Goal: Task Accomplishment & Management: Manage account settings

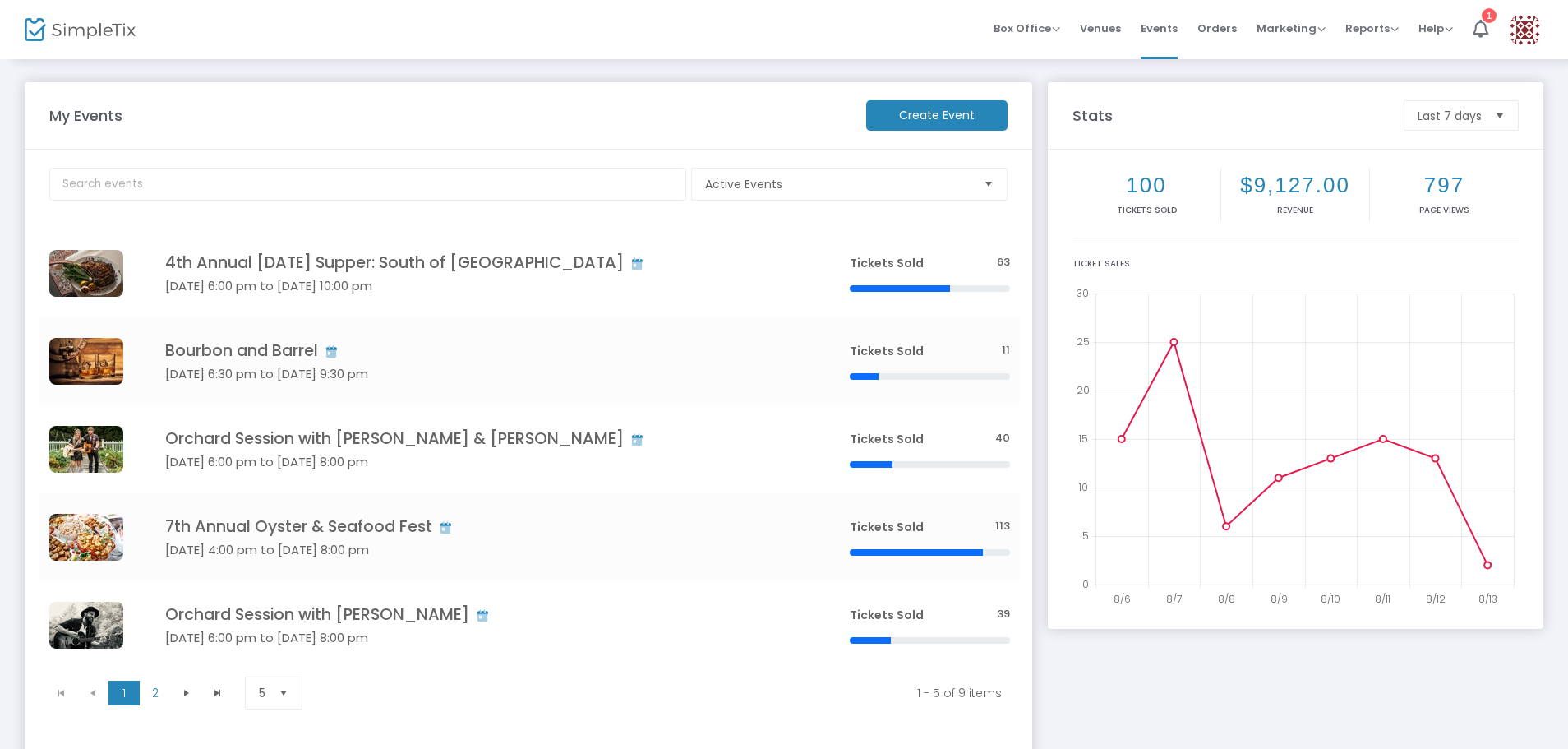
click at [85, 28] on img at bounding box center [80, 30] width 111 height 24
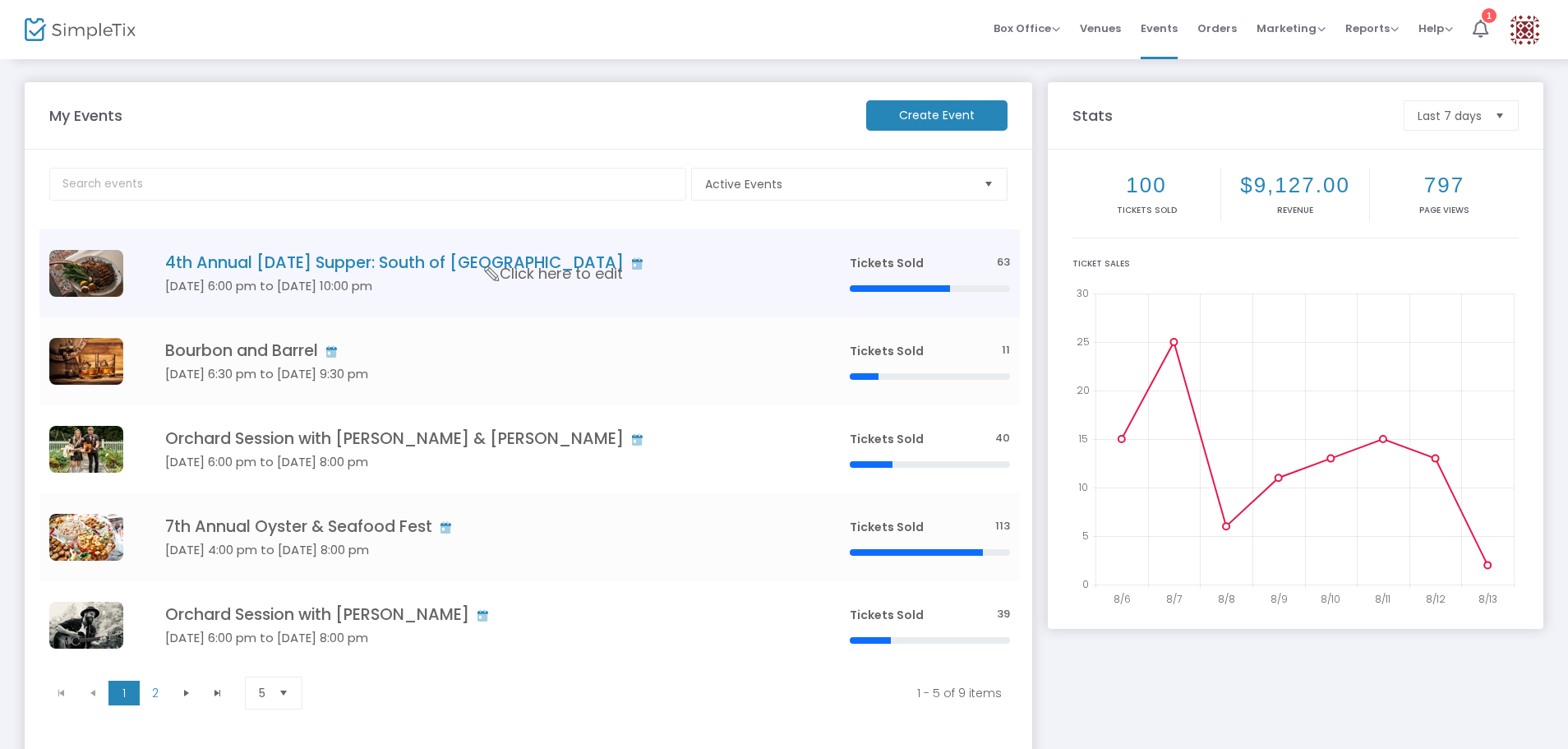
click at [446, 260] on h4 "4th Annual [DATE] Supper: South of [GEOGRAPHIC_DATA]" at bounding box center [482, 262] width 635 height 19
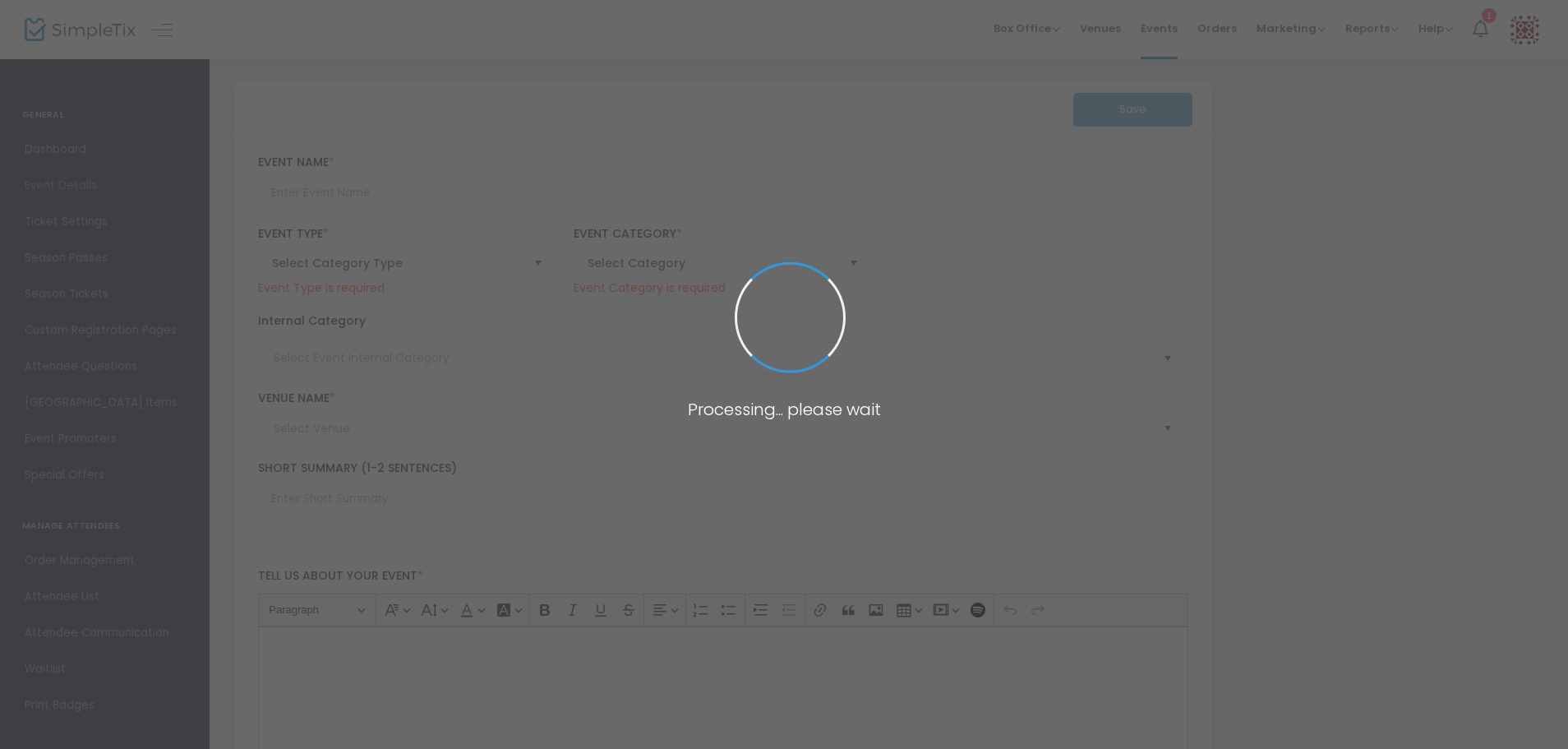
type input "4th Annual [DATE] Supper: South of [GEOGRAPHIC_DATA]"
type textarea "Sit down for [DATE] supper with Chef [PERSON_NAME] of Scoundrel in [GEOGRAPHIC_…"
checkbox input "true"
type input "6.750 %"
type input "Buy Tickets *includes gratuity, alcohol, and shuttle service"
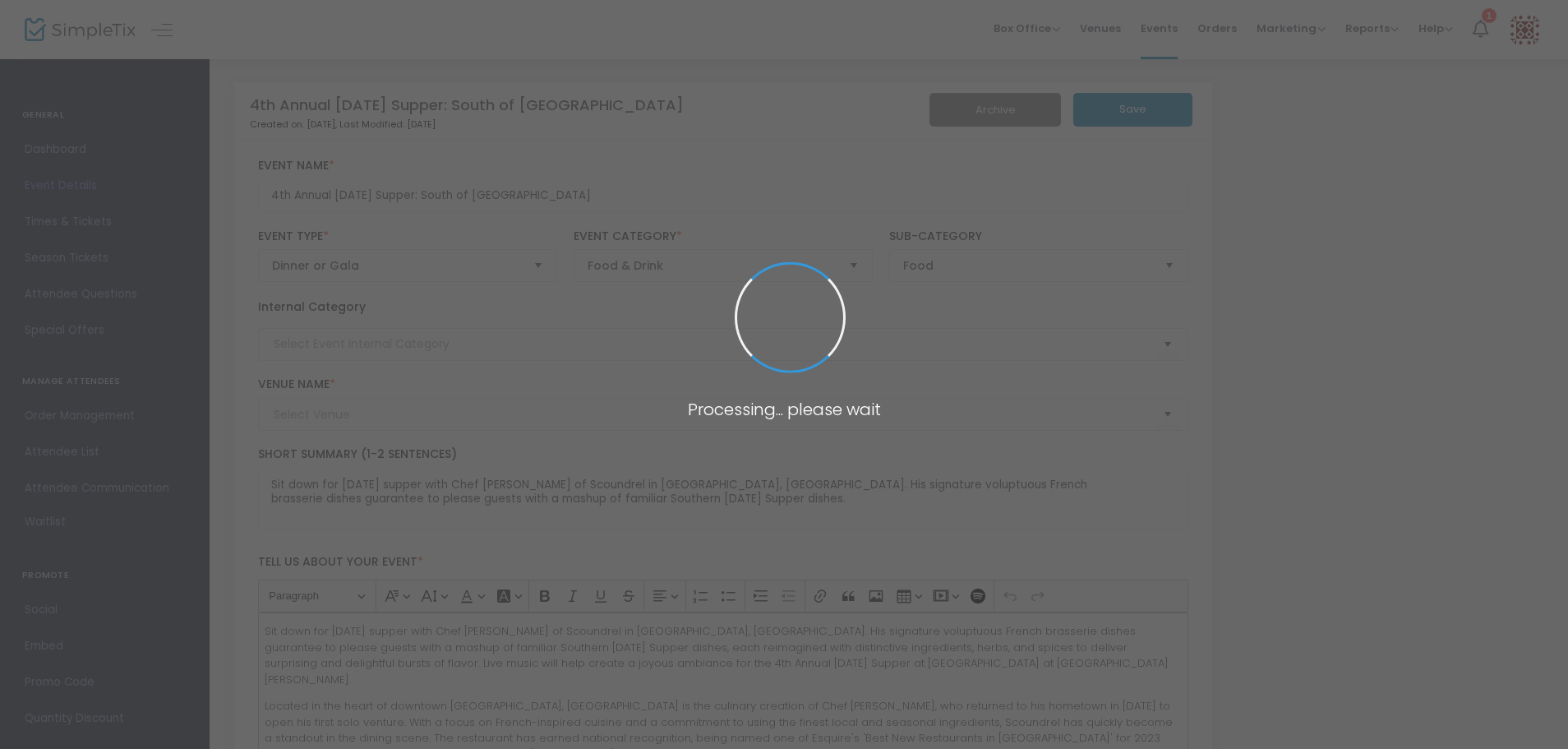
type input "The Farm at [GEOGRAPHIC_DATA][PERSON_NAME]"
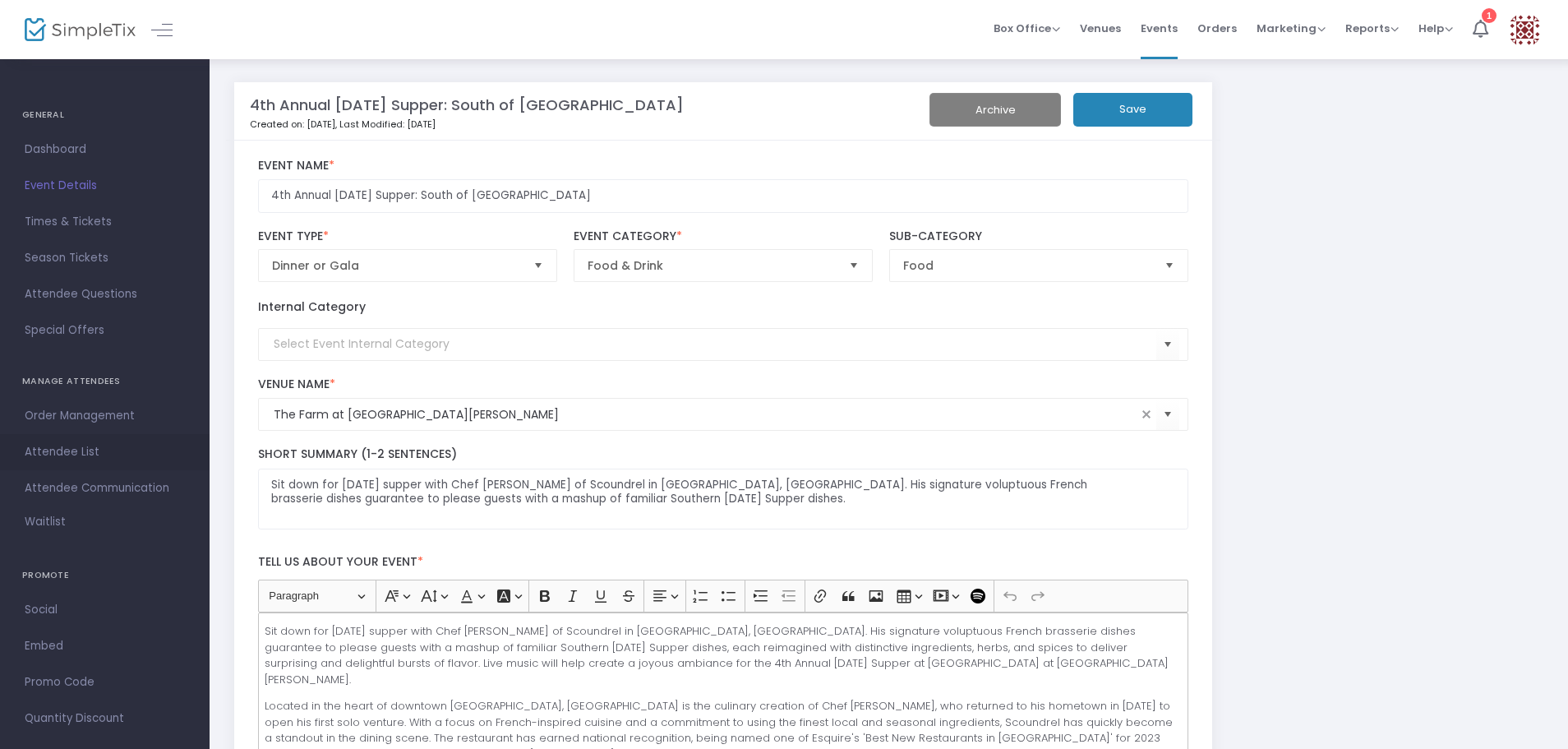
click at [46, 454] on span "Attendee List" at bounding box center [105, 451] width 160 height 21
click at [0, 0] on span at bounding box center [0, 0] width 0 height 0
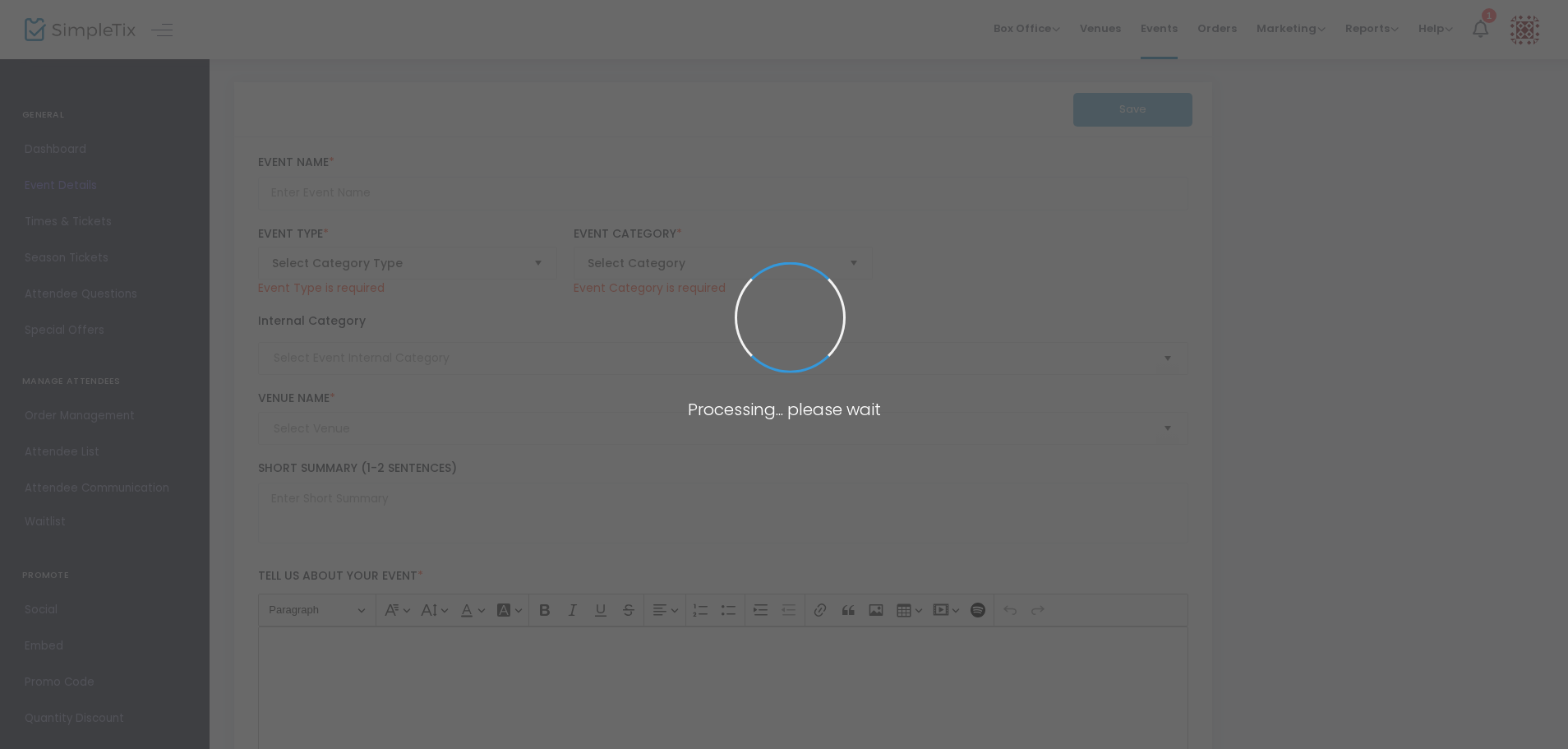
type input "4th Annual [DATE] Supper: South of [GEOGRAPHIC_DATA]"
type textarea "Sit down for [DATE] supper with Chef [PERSON_NAME] of Scoundrel in [GEOGRAPHIC_…"
checkbox input "true"
type input "6.750 %"
type input "Buy Tickets *includes gratuity, alcohol, and shuttle service"
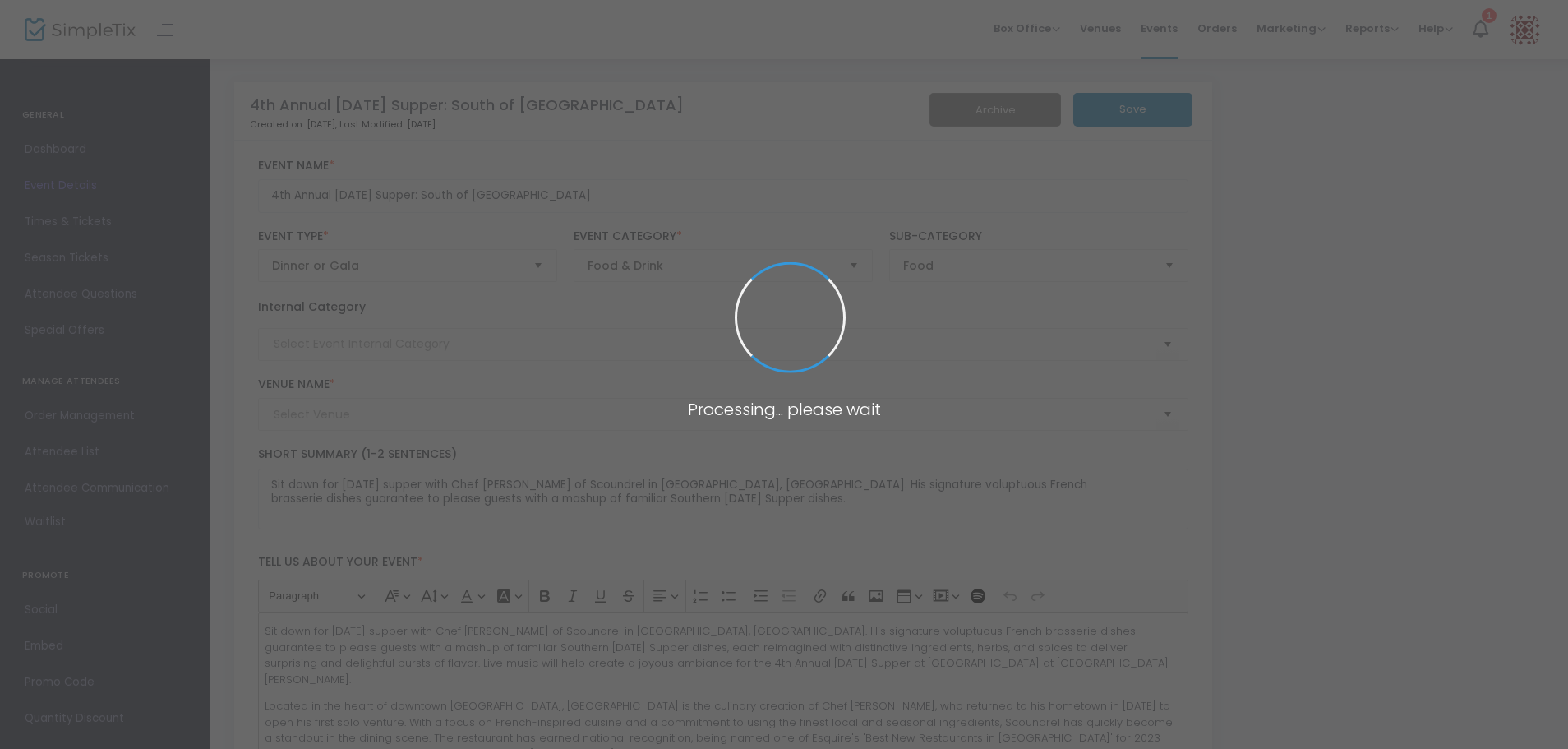
type input "The Farm at [GEOGRAPHIC_DATA][PERSON_NAME]"
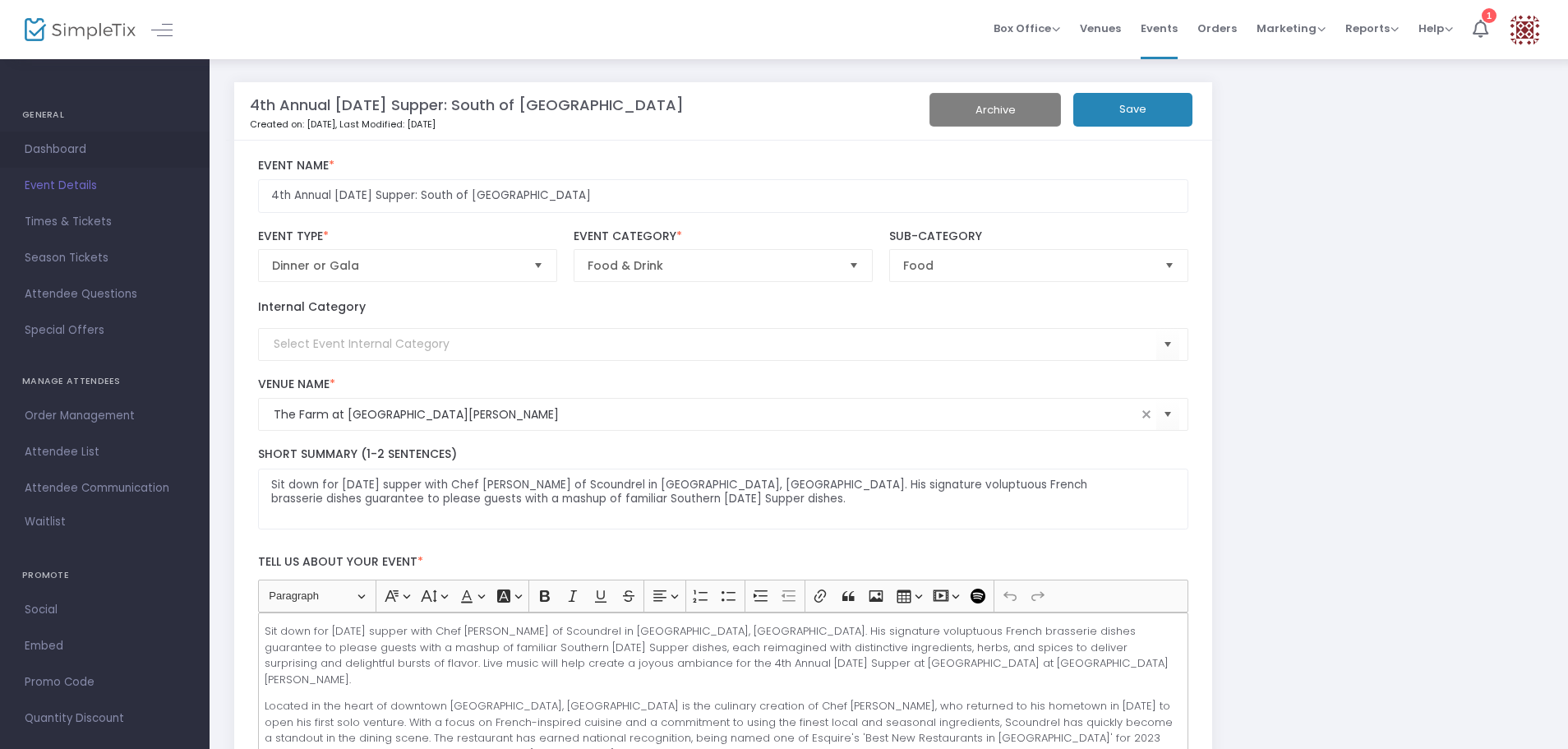
click at [41, 152] on span "Dashboard" at bounding box center [105, 149] width 160 height 21
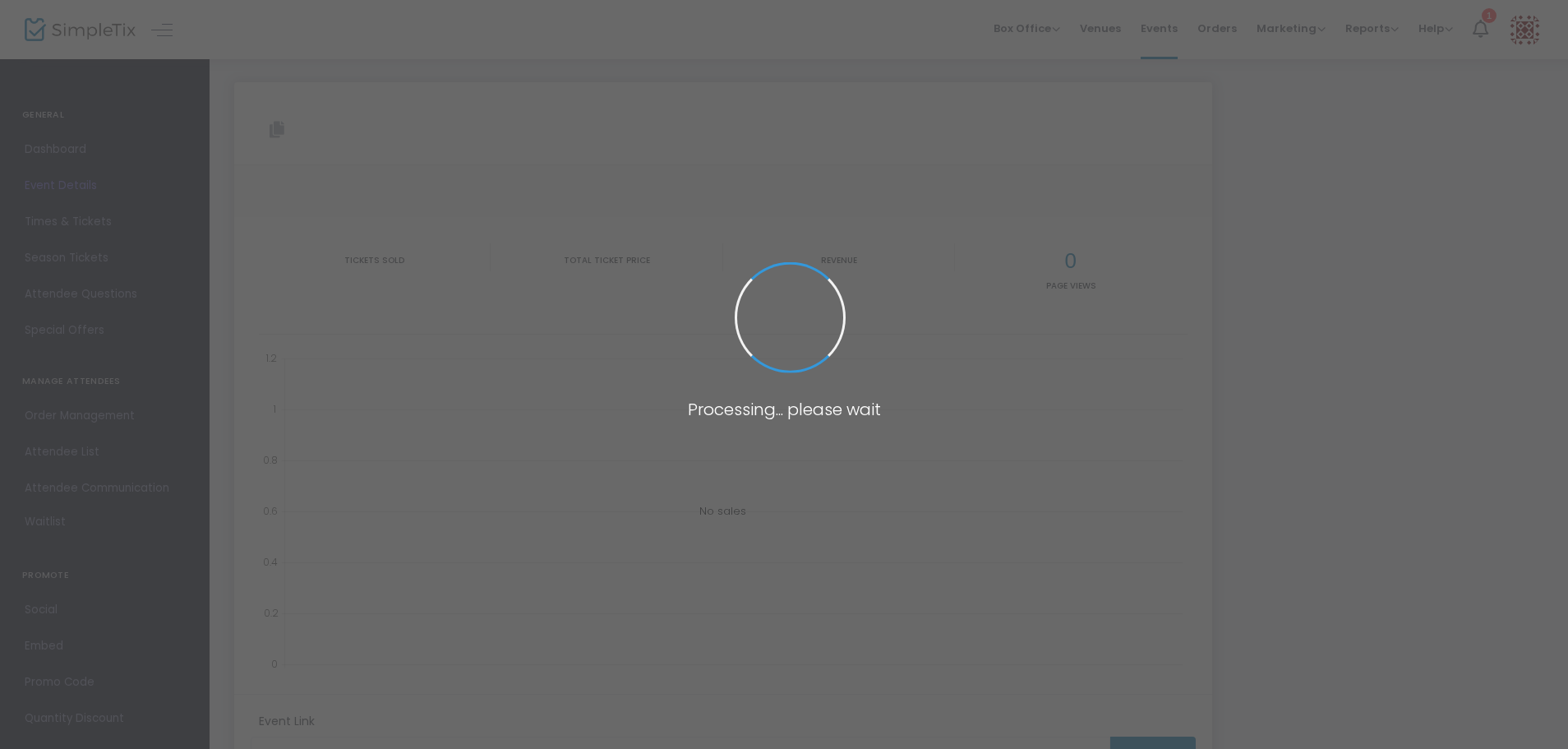
type input "[URL][DOMAIN_NAME][DATE]"
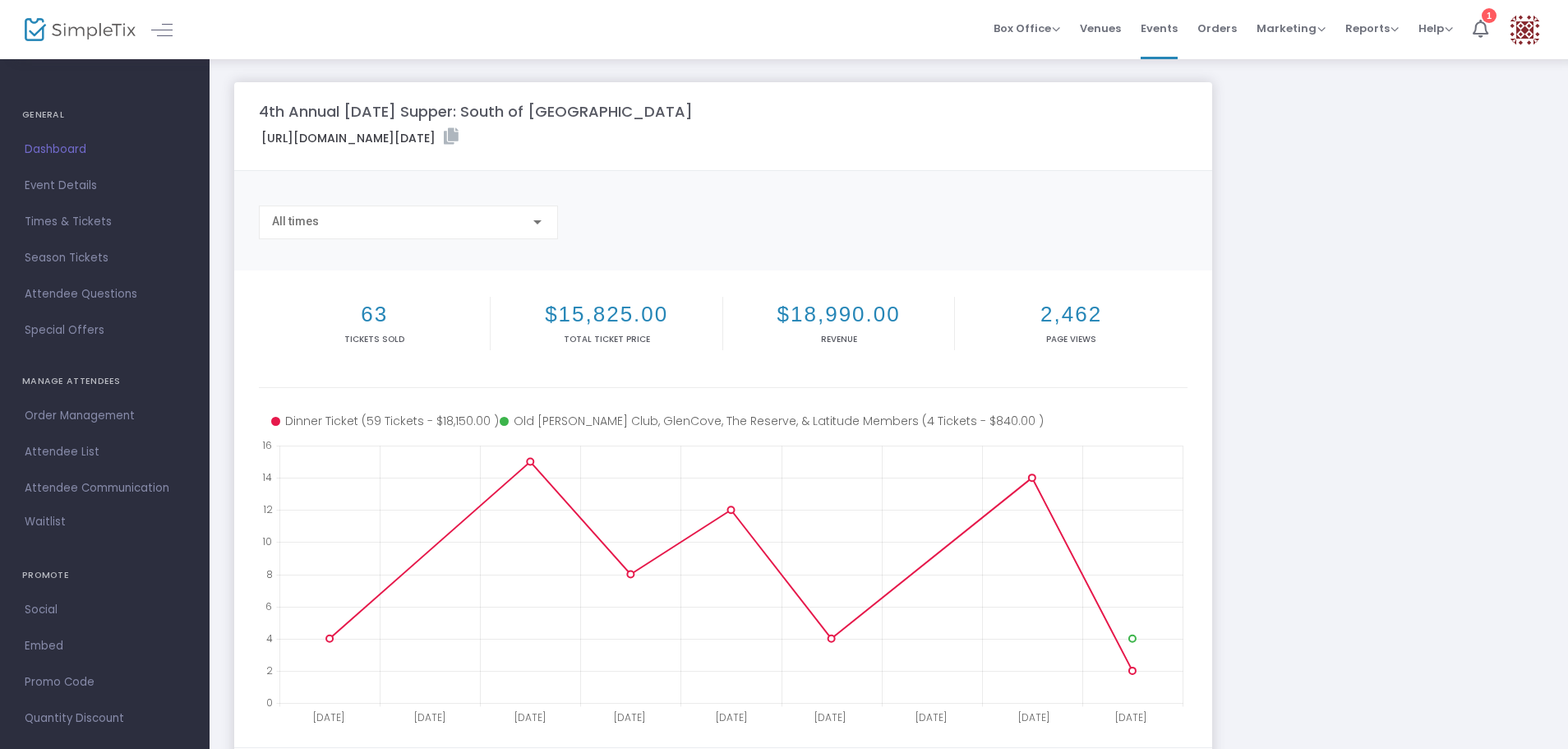
click at [71, 26] on img at bounding box center [80, 30] width 111 height 24
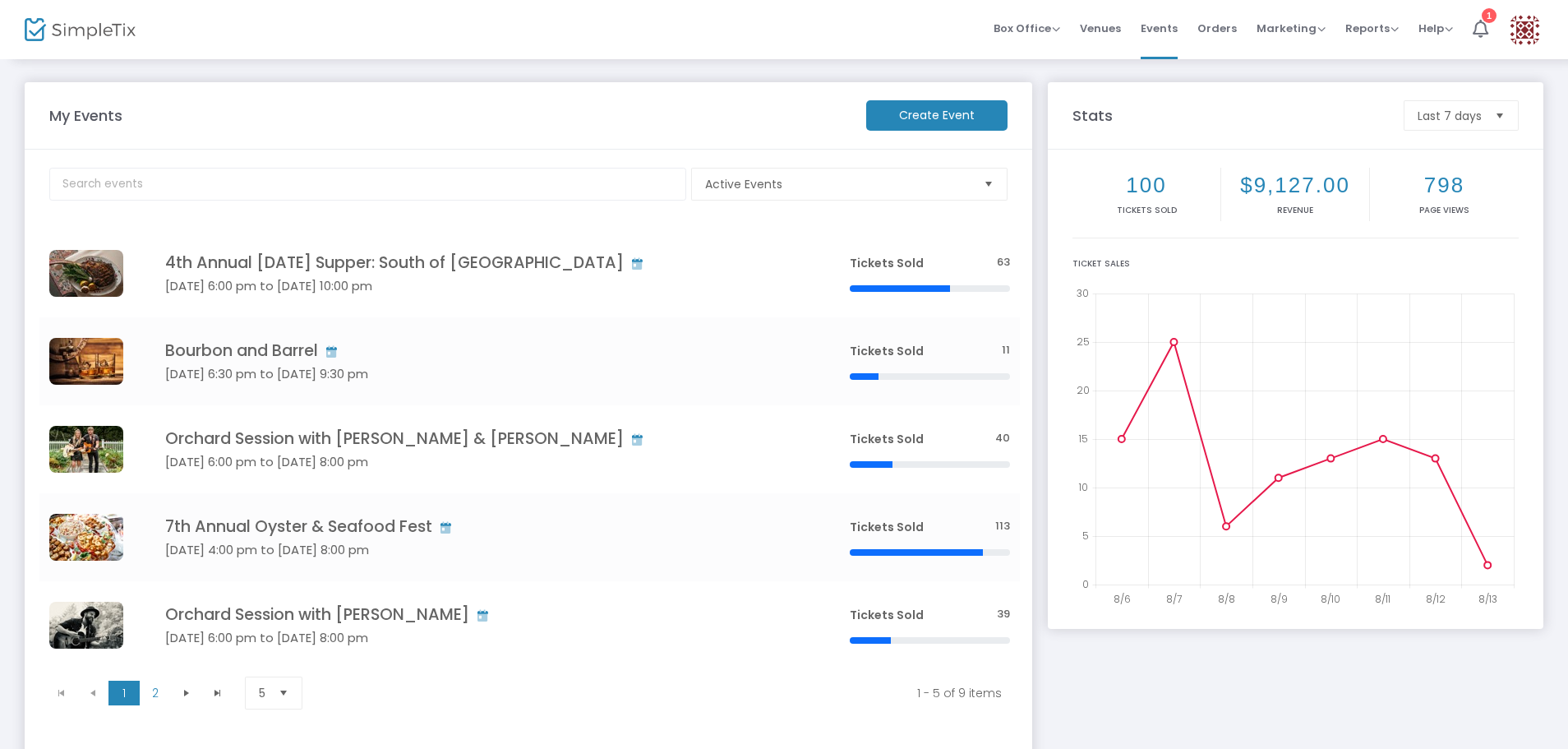
click at [987, 188] on span "Select" at bounding box center [989, 185] width 27 height 27
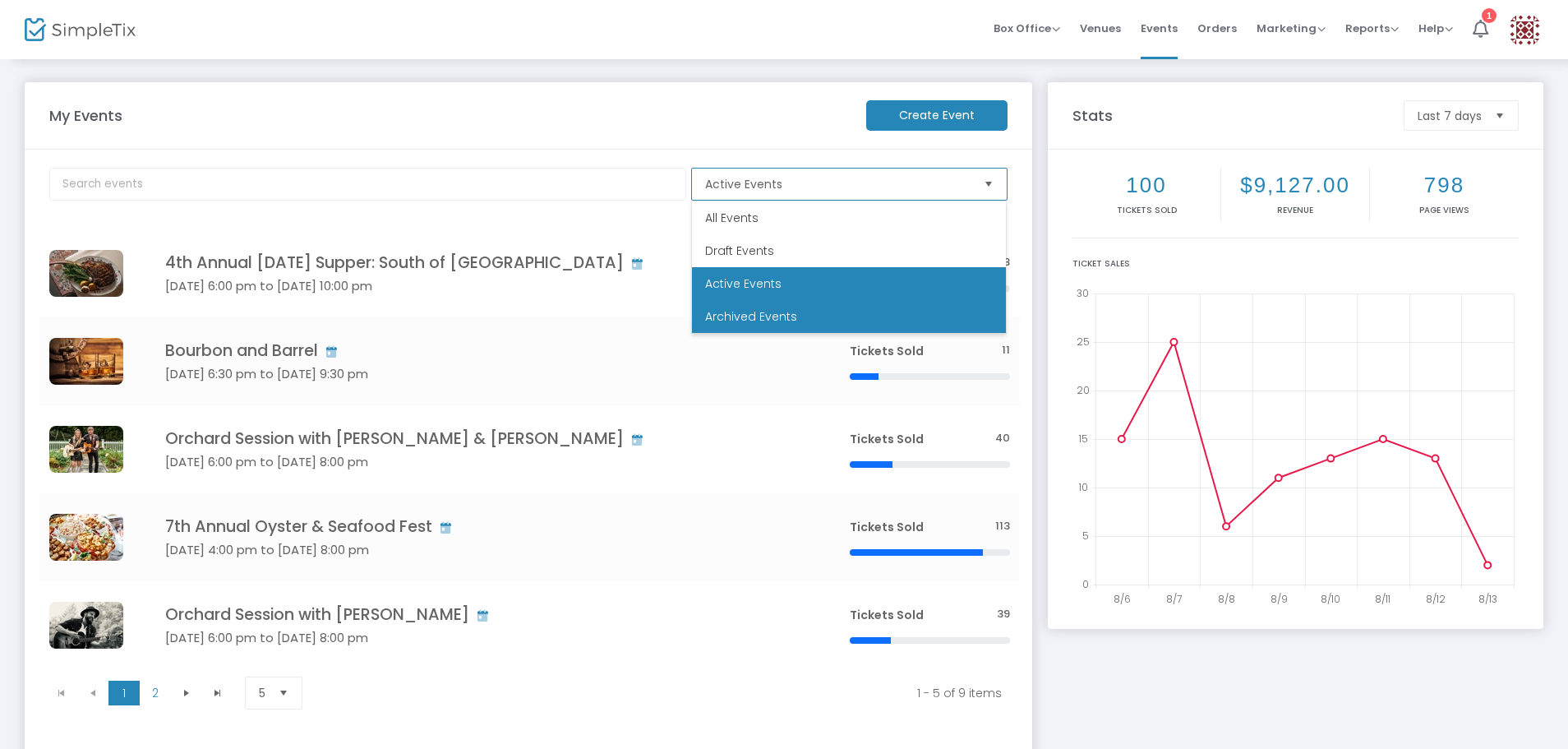
click at [751, 314] on span "Archived Events" at bounding box center [751, 316] width 92 height 16
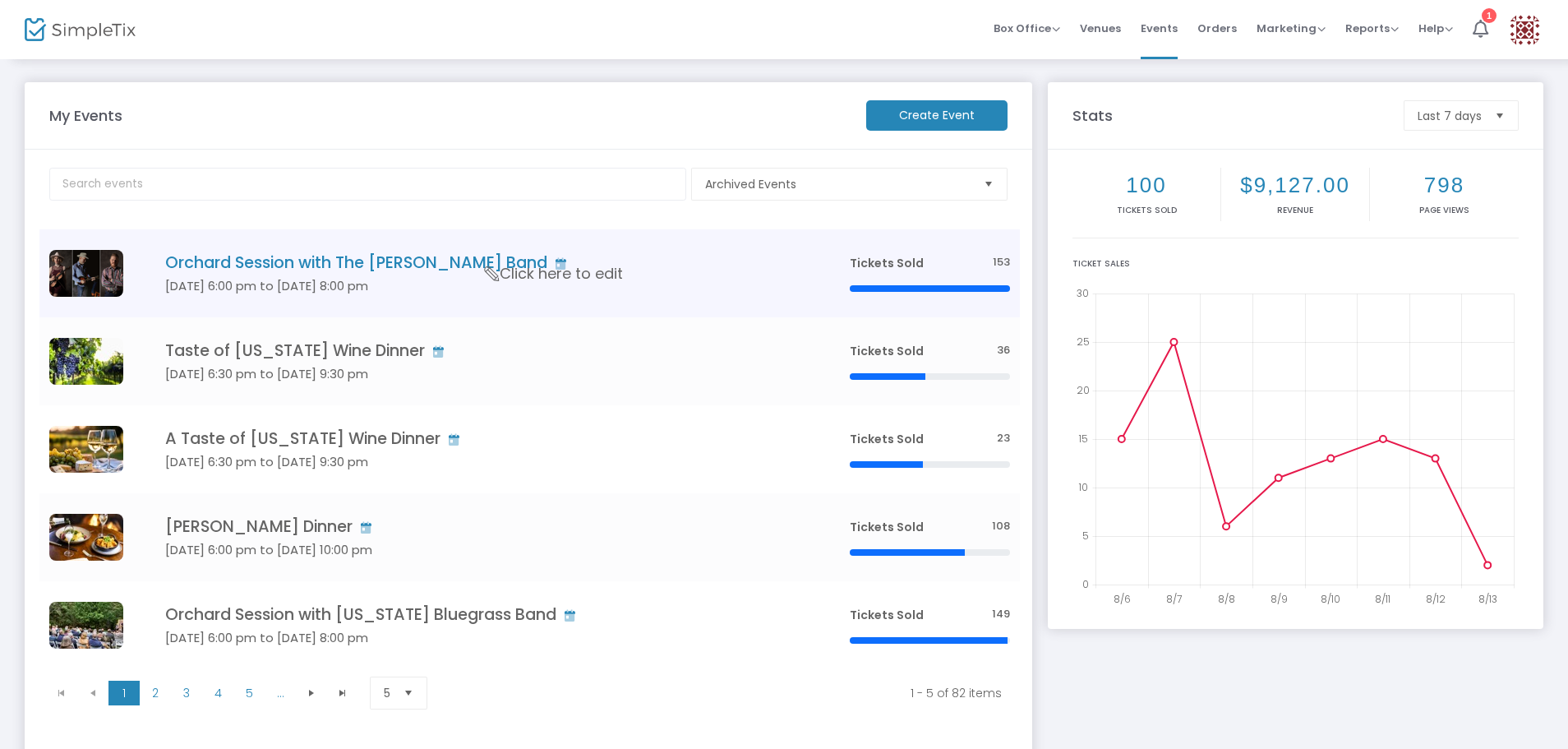
click at [459, 260] on h4 "Orchard Session with The [PERSON_NAME] Band" at bounding box center [482, 262] width 635 height 19
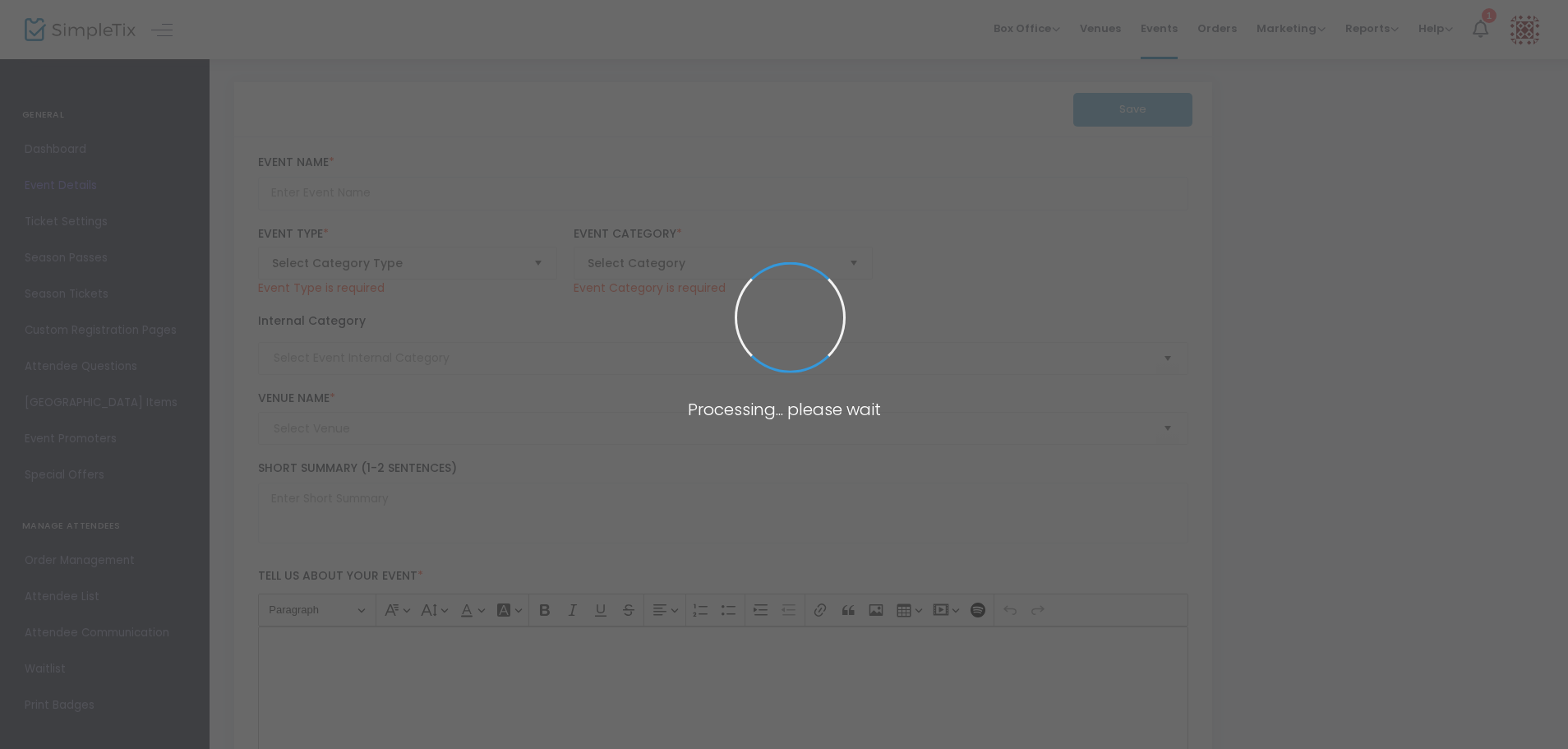
type input "Orchard Session with The [PERSON_NAME] Band"
type textarea "The [PERSON_NAME] Band is a group of Appalachian musicians who share a respect …"
checkbox input "true"
type input "6.750 %"
type input "Buy Tickets"
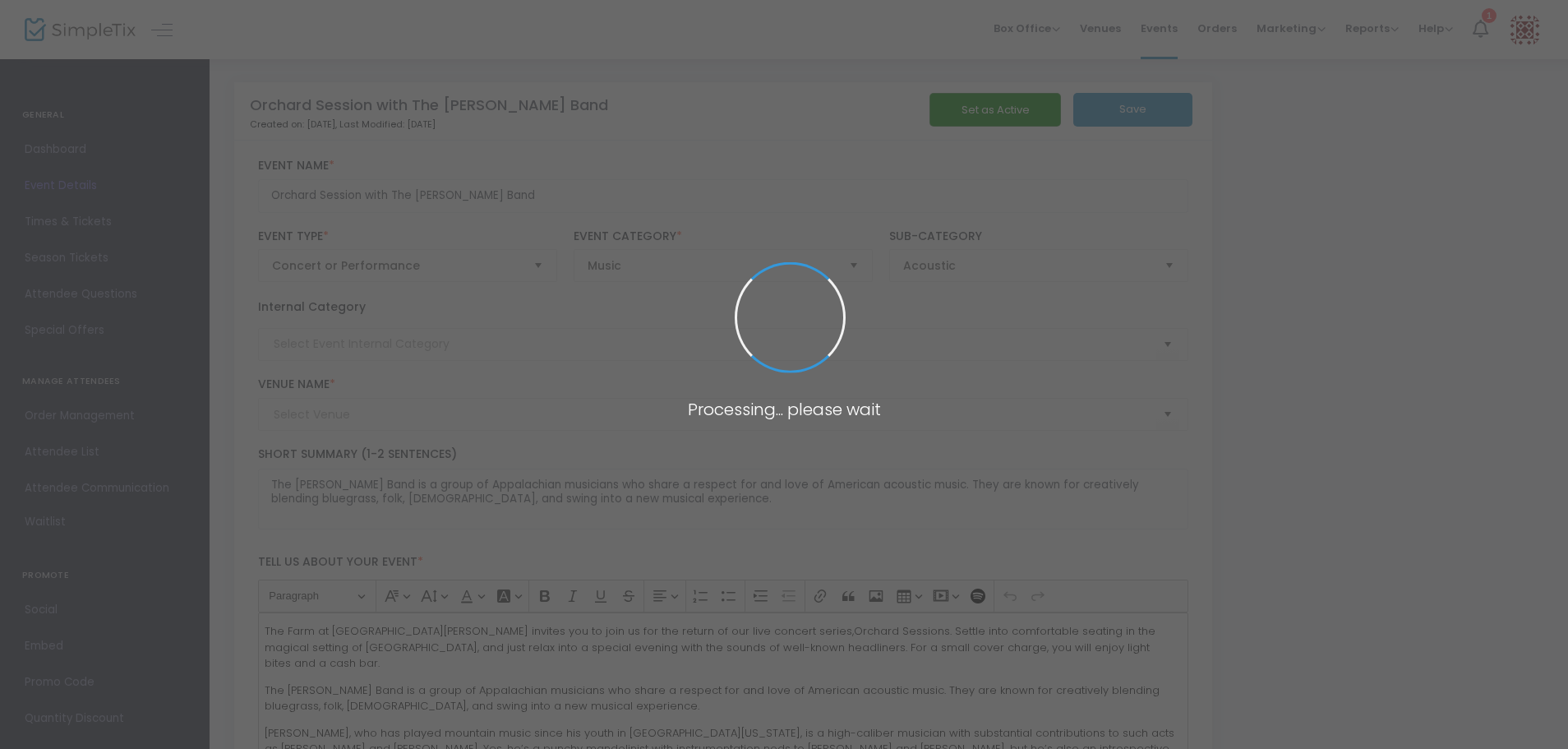
type input "The Farm at [GEOGRAPHIC_DATA][PERSON_NAME]"
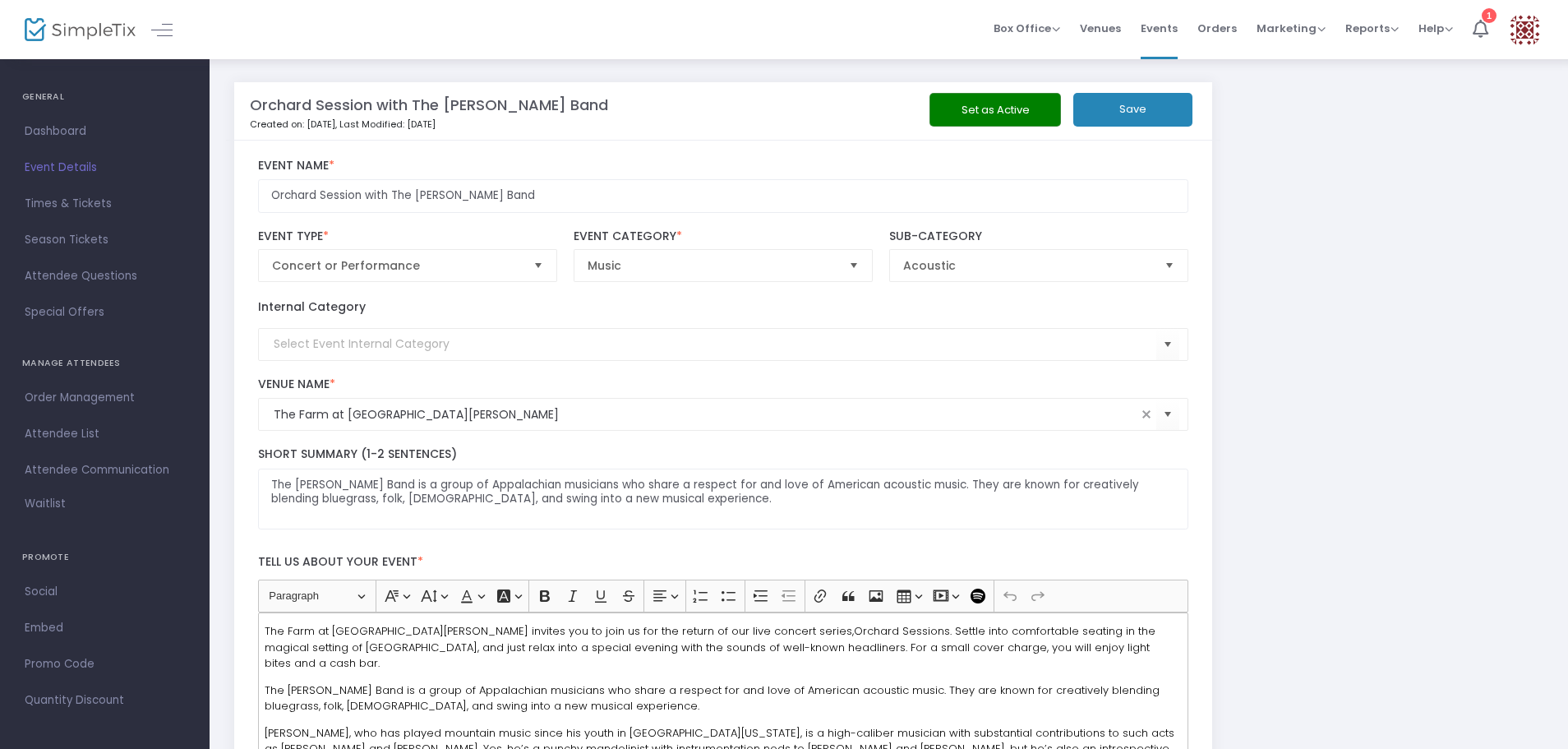
scroll to position [23, 0]
click at [48, 426] on span "Attendee List" at bounding box center [105, 428] width 160 height 21
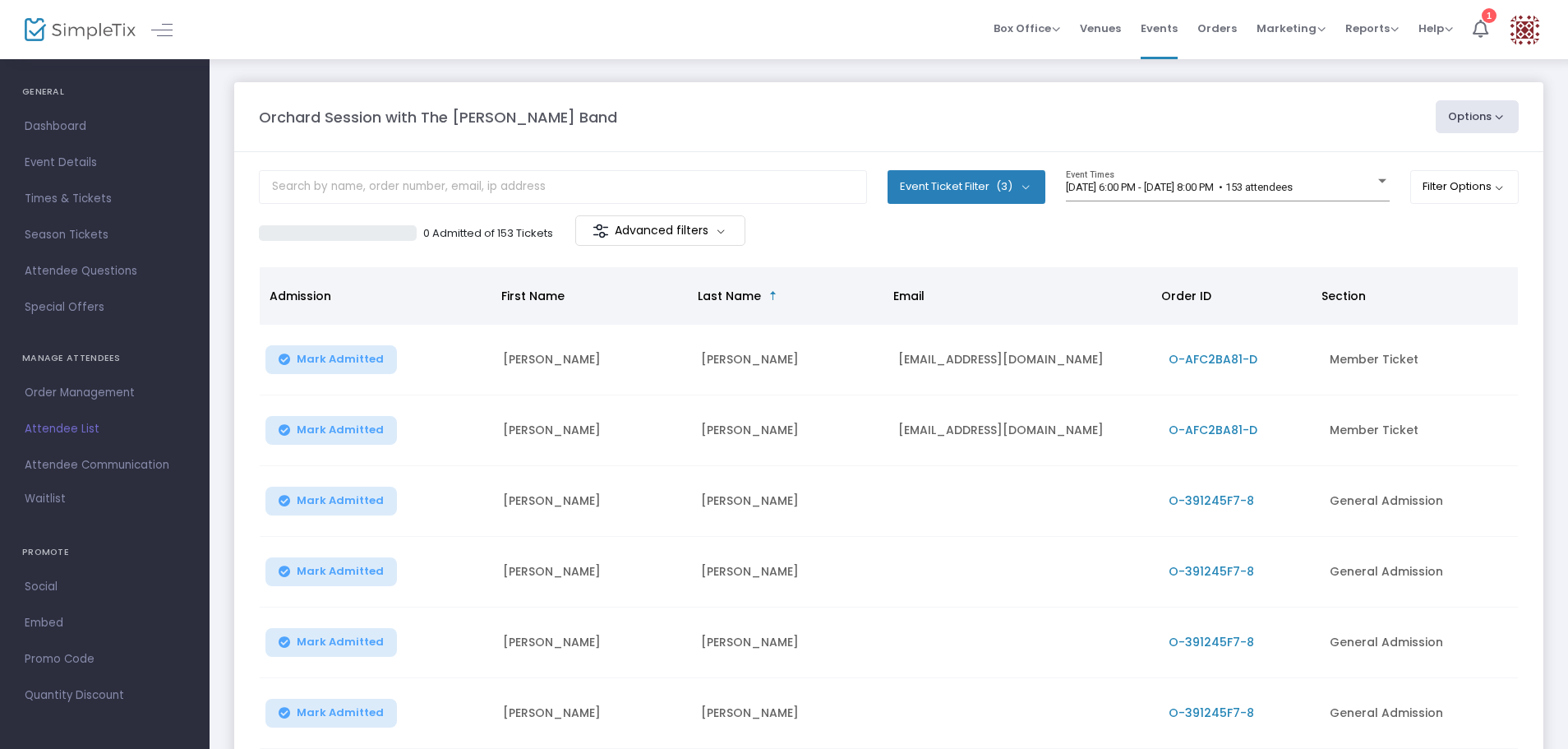
click at [1500, 118] on button "Options" at bounding box center [1478, 117] width 84 height 33
click at [1392, 190] on li "Export List" at bounding box center [1432, 197] width 151 height 32
radio input "false"
radio input "true"
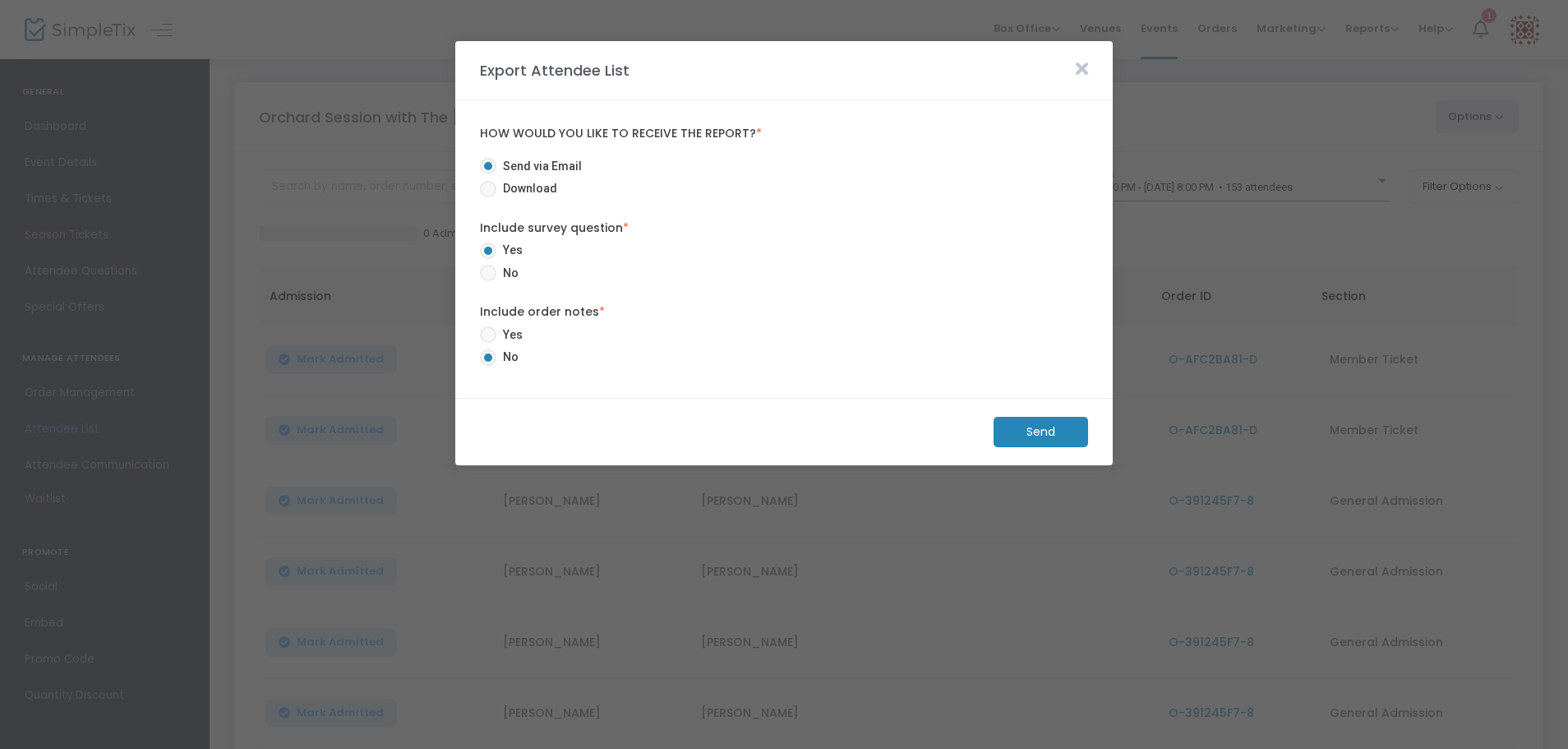
click at [486, 189] on span at bounding box center [488, 189] width 16 height 16
click at [487, 198] on input "Download" at bounding box center [487, 198] width 1 height 1
radio input "true"
click at [486, 274] on span at bounding box center [488, 272] width 16 height 16
click at [487, 282] on input "No" at bounding box center [487, 282] width 1 height 1
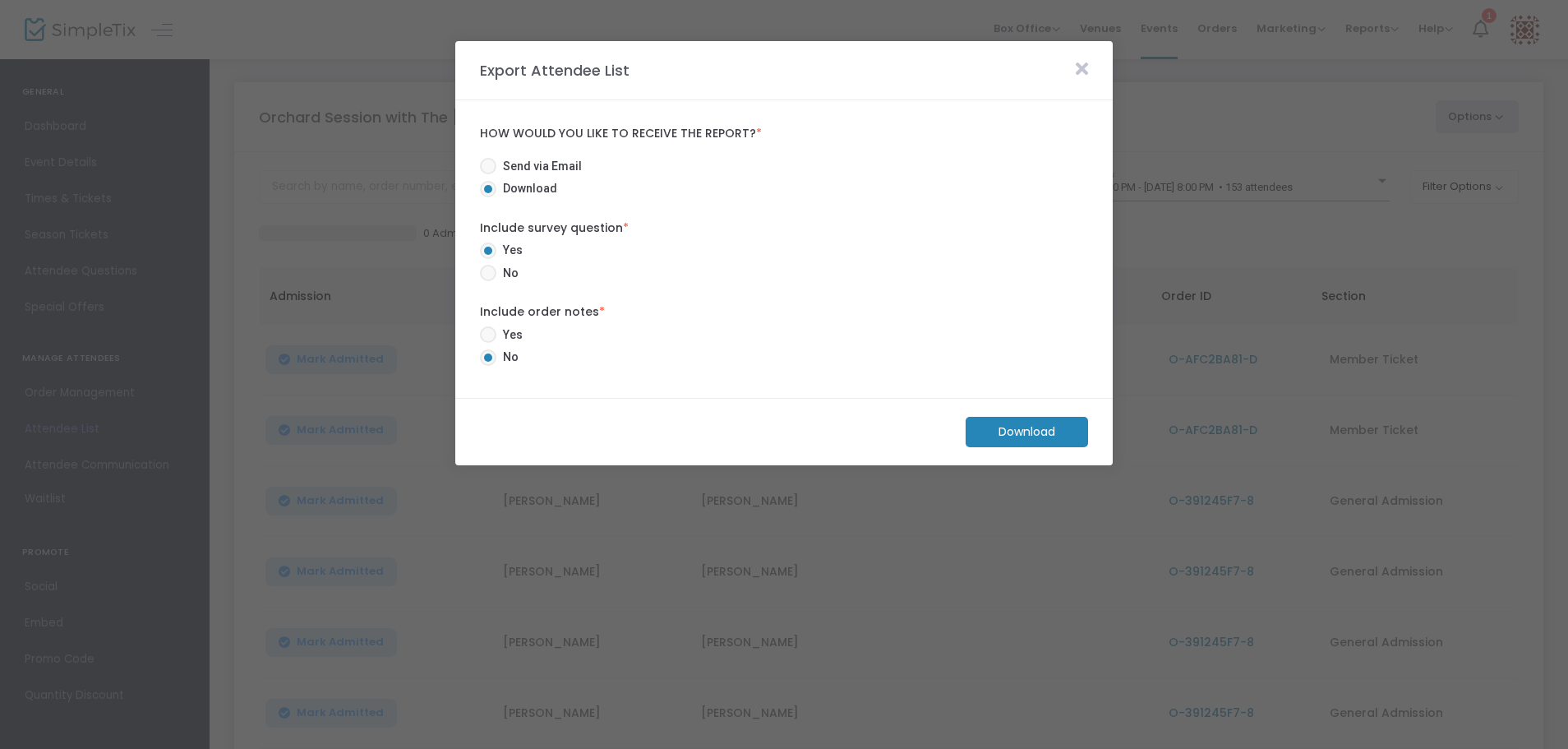
radio input "true"
click at [1055, 432] on m-button "Download" at bounding box center [1027, 431] width 122 height 30
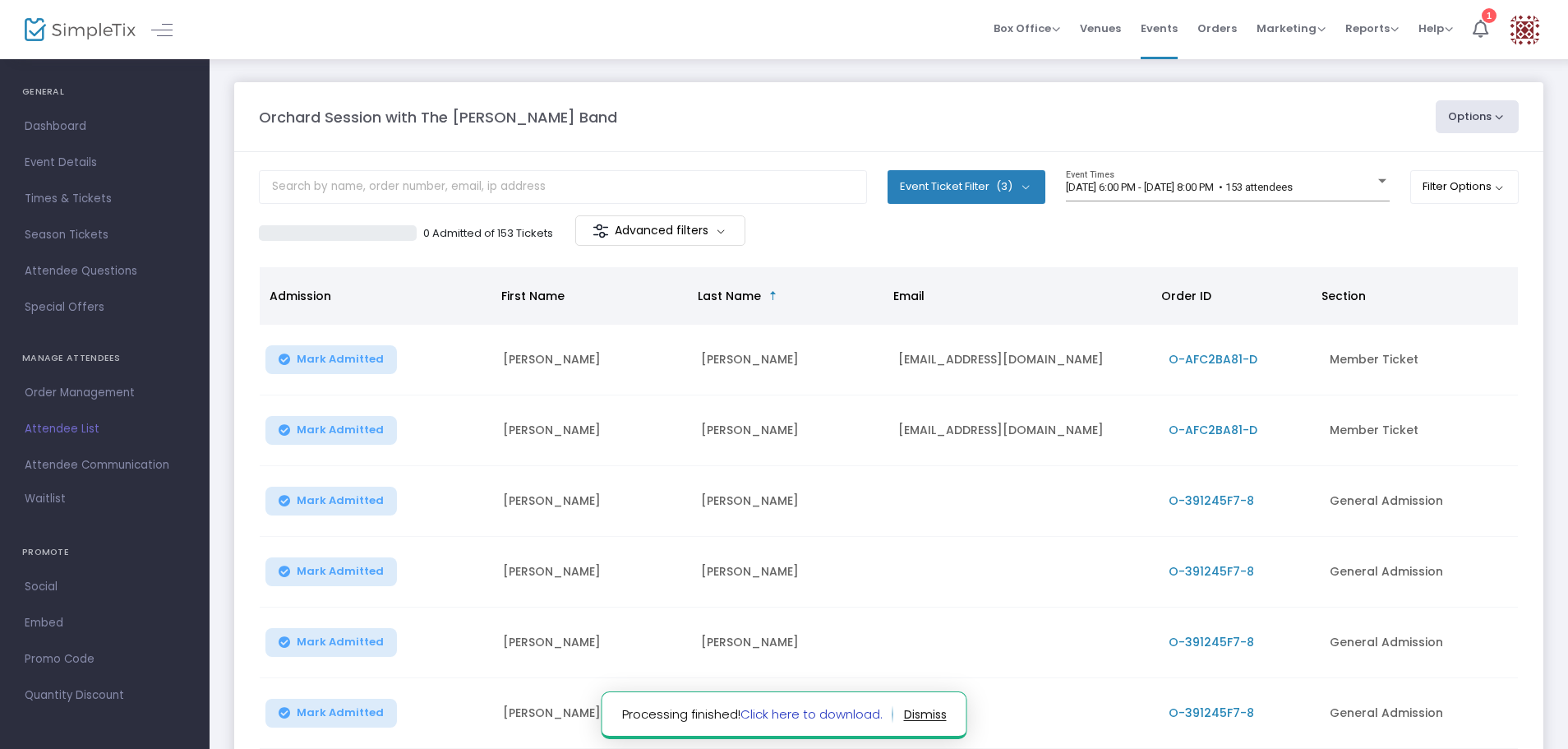
click at [853, 713] on link "Click here to download." at bounding box center [812, 713] width 142 height 17
